Goal: Information Seeking & Learning: Find specific fact

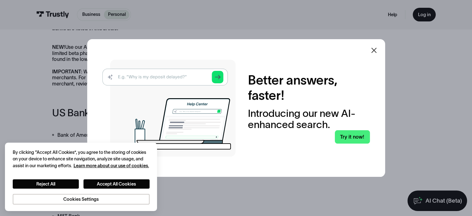
click at [377, 53] on icon at bounding box center [373, 50] width 7 height 7
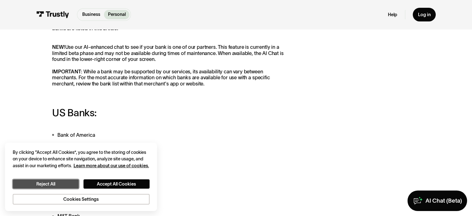
click at [53, 182] on button "Reject All" at bounding box center [46, 184] width 66 height 10
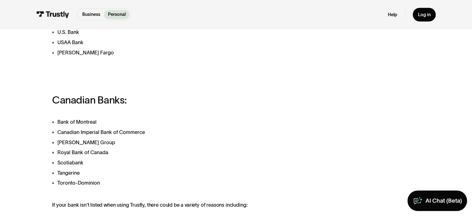
scroll to position [348, 0]
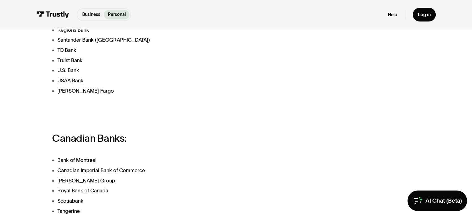
click at [460, 122] on div "Trustly works with most banks and financial institutions in the US and more tha…" at bounding box center [236, 119] width 462 height 695
click at [456, 100] on div "Trustly works with most banks and financial institutions in the US and more tha…" at bounding box center [236, 119] width 462 height 695
click at [455, 96] on div "Trustly works with most banks and financial institutions in the US and more tha…" at bounding box center [236, 119] width 462 height 695
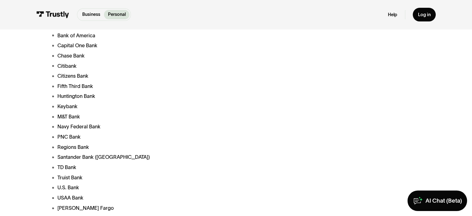
scroll to position [238, 0]
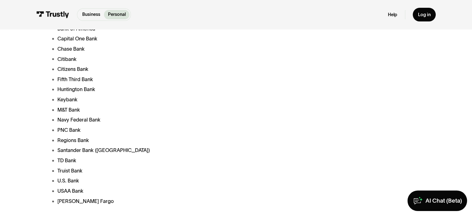
click at [228, 120] on li "Navy Federal Bank" at bounding box center [170, 120] width 236 height 8
click at [77, 86] on ul "Bank of America Capital One Bank Chase Bank Citibank Citizens Bank Fifth Third …" at bounding box center [170, 115] width 236 height 180
click at [78, 78] on li "Fifth Third Bank" at bounding box center [170, 79] width 236 height 8
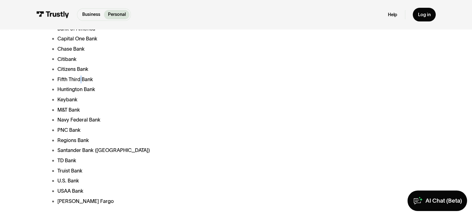
click at [78, 78] on li "Fifth Third Bank" at bounding box center [170, 79] width 236 height 8
copy li "Fifth Third Bank"
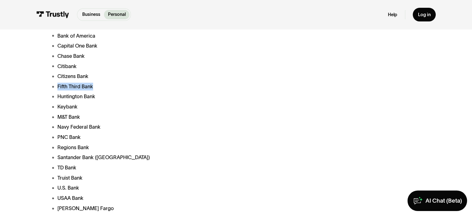
drag, startPoint x: 95, startPoint y: 90, endPoint x: 56, endPoint y: 84, distance: 38.9
click at [56, 84] on li "Fifth Third Bank" at bounding box center [170, 87] width 236 height 8
click at [62, 89] on li "Fifth Third Bank" at bounding box center [170, 87] width 236 height 8
click at [61, 88] on li "Fifth Third Bank" at bounding box center [170, 87] width 236 height 8
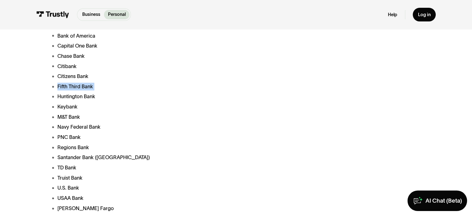
click at [61, 88] on li "Fifth Third Bank" at bounding box center [170, 87] width 236 height 8
click at [61, 90] on li "Fifth Third Bank" at bounding box center [170, 87] width 236 height 8
drag, startPoint x: 58, startPoint y: 87, endPoint x: 92, endPoint y: 84, distance: 34.6
click at [92, 84] on li "Fifth Third Bank" at bounding box center [170, 87] width 236 height 8
copy li "Fifth Third Bank"
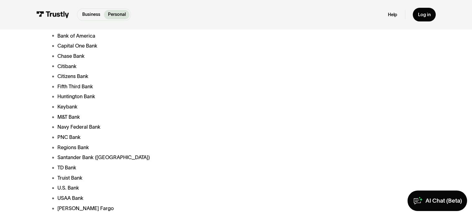
click at [86, 50] on li "Capital One Bank" at bounding box center [170, 46] width 236 height 8
